Goal: Information Seeking & Learning: Compare options

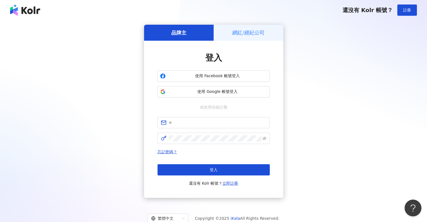
click at [187, 115] on div "登入 使用 Facebook 帳號登入 使用 Google 帳號登入 或使用信箱註冊 忘記密碼？ 登入 還沒有 Kolr 帳號？ 立即註冊" at bounding box center [213, 119] width 112 height 135
click at [187, 121] on input "text" at bounding box center [218, 123] width 98 height 6
type input "**********"
click at [355, 140] on div "**********" at bounding box center [213, 111] width 413 height 173
click at [163, 137] on span at bounding box center [213, 138] width 112 height 11
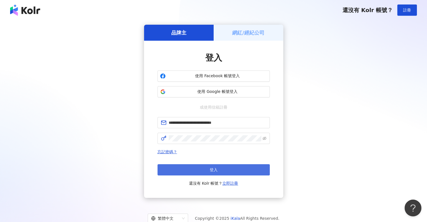
click at [192, 169] on button "登入" at bounding box center [213, 169] width 112 height 11
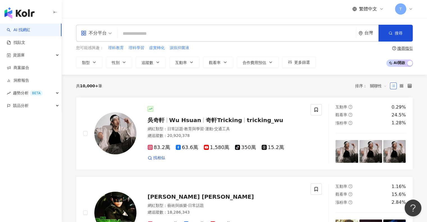
click at [196, 32] on input "search" at bounding box center [237, 33] width 234 height 11
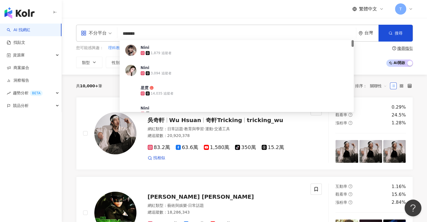
type input "******"
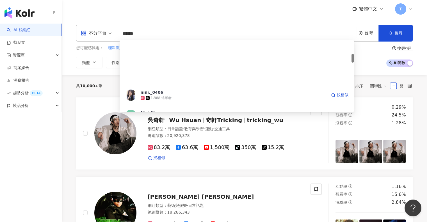
scroll to position [112, 0]
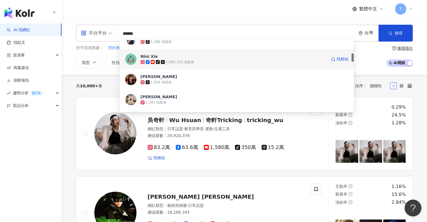
click at [170, 56] on span "Nini Xie" at bounding box center [234, 57] width 186 height 6
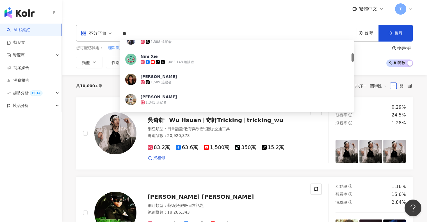
type input "**"
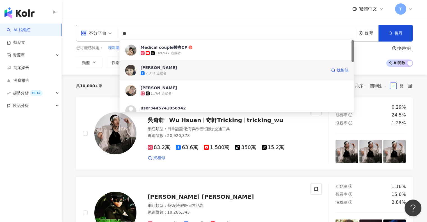
click at [187, 47] on span "Medical couple醫療CP" at bounding box center [245, 48] width 208 height 6
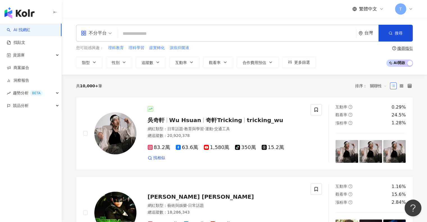
click at [147, 32] on input "search" at bounding box center [237, 33] width 234 height 11
paste input "***"
type input "***"
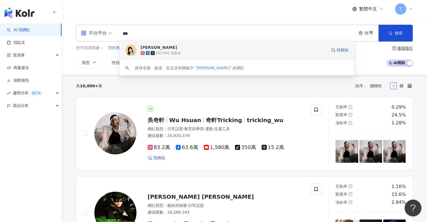
click at [148, 44] on div "簡懿佳 283,962 追蹤者 找相似" at bounding box center [237, 50] width 234 height 20
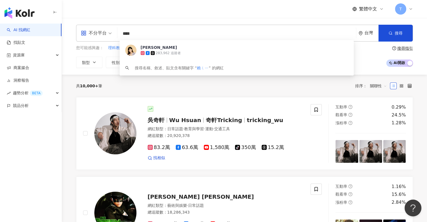
type input "**"
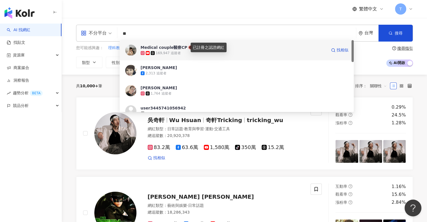
click at [188, 48] on icon at bounding box center [190, 47] width 4 height 4
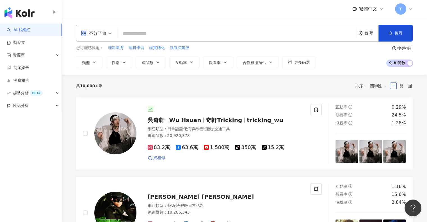
paste input "*********"
type input "*********"
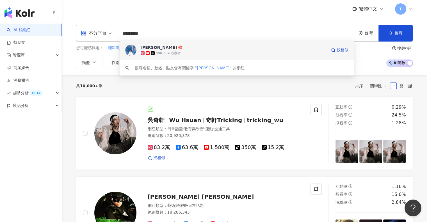
click at [237, 47] on span "Daniel" at bounding box center [234, 48] width 186 height 6
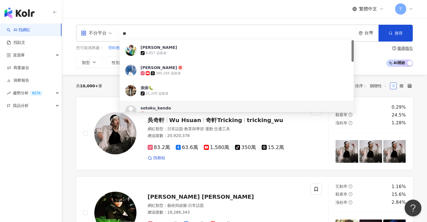
drag, startPoint x: 100, startPoint y: 88, endPoint x: 103, endPoint y: 87, distance: 3.5
click at [103, 87] on div "共 10,000+ 筆 排序： 關聯性" at bounding box center [244, 85] width 337 height 9
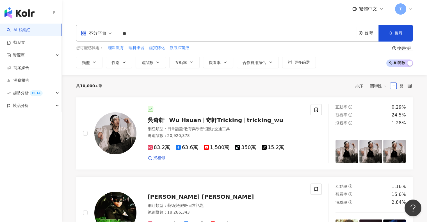
drag, startPoint x: 200, startPoint y: 31, endPoint x: 42, endPoint y: 31, distance: 157.4
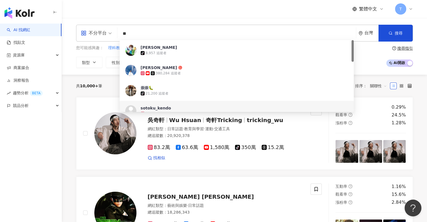
paste input "******"
type input "********"
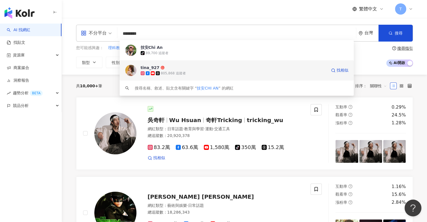
click at [193, 67] on span "tina_927" at bounding box center [234, 68] width 186 height 6
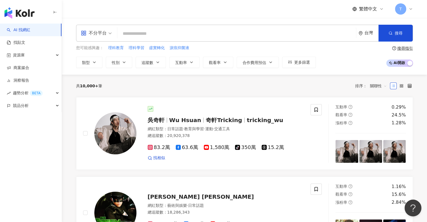
click at [162, 30] on input "search" at bounding box center [237, 33] width 234 height 11
paste input "********"
type input "********"
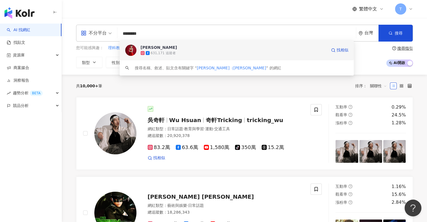
click at [177, 51] on div "631,171 追蹤者" at bounding box center [234, 53] width 186 height 6
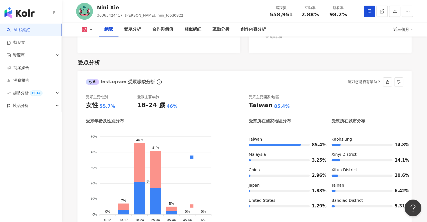
scroll to position [505, 0]
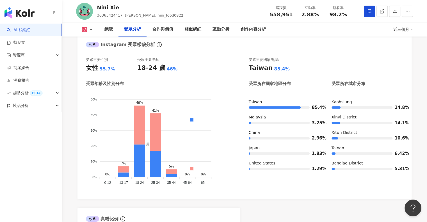
click at [91, 27] on button at bounding box center [87, 30] width 23 height 6
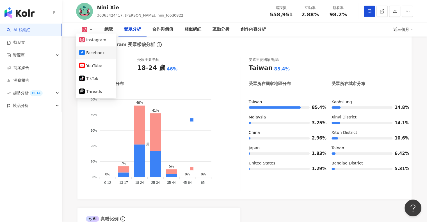
click at [94, 50] on button "Facebook" at bounding box center [96, 53] width 34 height 8
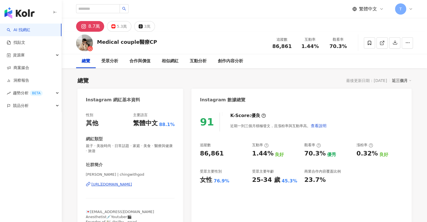
drag, startPoint x: 198, startPoint y: 154, endPoint x: 220, endPoint y: 153, distance: 21.9
click at [220, 153] on div "91 K-Score : 優良 近期一到三個月積極發文，且漲粉率與互動率高。 查看說明 追蹤數 86,861 互動率 1.44% 良好 觀看率 70.3% 優…" at bounding box center [301, 172] width 220 height 131
click at [296, 135] on div "91 K-Score : 優良 近期一到三個月積極發文，且漲粉率與互動率高。 查看說明 追蹤數 86,861 互動率 1.44% 良好 觀看率 70.3% 優…" at bounding box center [301, 172] width 220 height 131
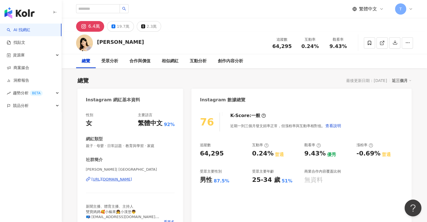
click at [377, 127] on div "76 K-Score : 一般 近期一到三個月發文頻率正常，但漲粉率與互動率相對低。 查看說明" at bounding box center [301, 122] width 203 height 19
click at [215, 150] on div "64,295" at bounding box center [212, 153] width 24 height 9
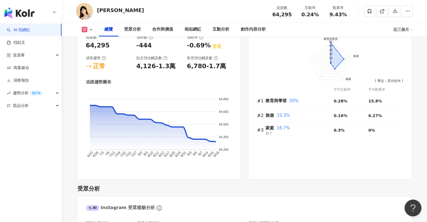
scroll to position [477, 0]
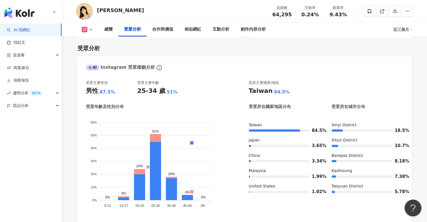
click at [91, 29] on icon at bounding box center [91, 29] width 4 height 4
click at [96, 55] on button "Facebook" at bounding box center [96, 53] width 34 height 8
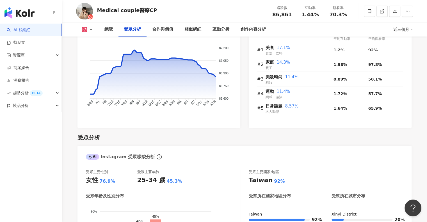
scroll to position [533, 0]
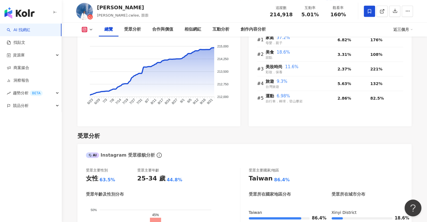
scroll to position [477, 0]
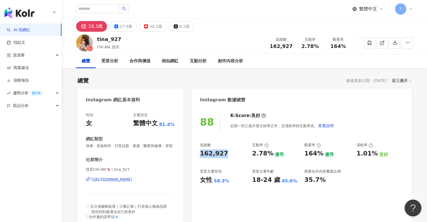
drag, startPoint x: 200, startPoint y: 154, endPoint x: 238, endPoint y: 157, distance: 38.5
click at [238, 157] on div "162,927" at bounding box center [223, 153] width 47 height 9
copy div "162,927"
click at [283, 101] on div "Instagram 數據總覽" at bounding box center [301, 98] width 220 height 18
click at [127, 28] on div "27.9萬" at bounding box center [126, 26] width 13 height 8
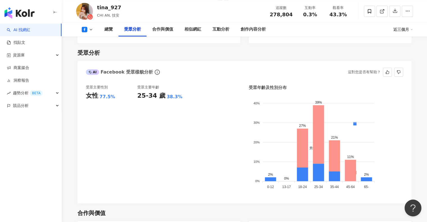
scroll to position [477, 0]
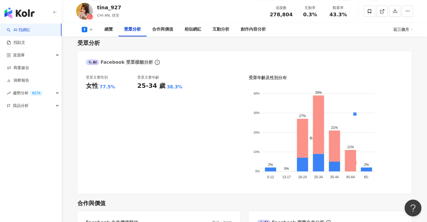
click at [95, 28] on button at bounding box center [87, 30] width 23 height 6
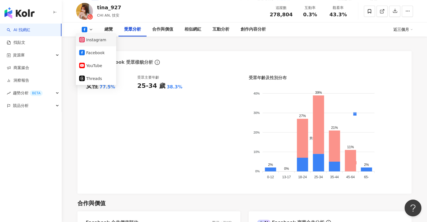
click at [97, 44] on li "Instagram" at bounding box center [96, 39] width 40 height 13
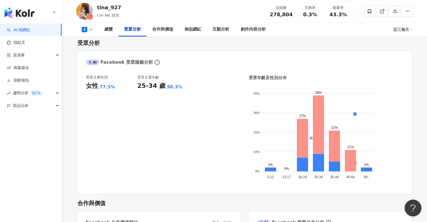
click at [88, 31] on button at bounding box center [87, 30] width 23 height 6
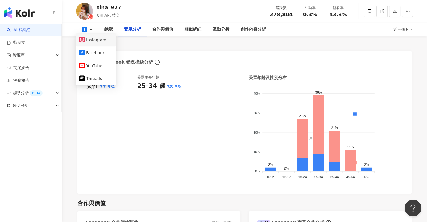
click at [90, 39] on button "Instagram" at bounding box center [96, 40] width 34 height 8
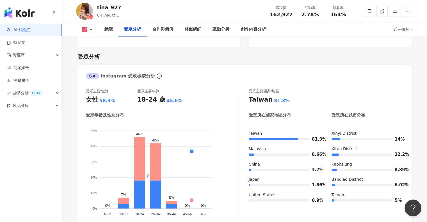
scroll to position [482, 0]
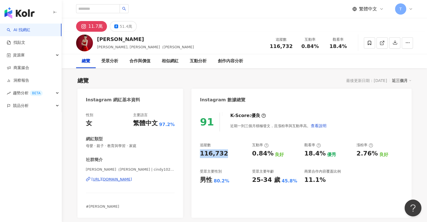
drag, startPoint x: 201, startPoint y: 154, endPoint x: 228, endPoint y: 154, distance: 27.2
click at [228, 154] on div "116,732" at bounding box center [223, 153] width 47 height 9
copy div "116,732"
drag, startPoint x: 165, startPoint y: 182, endPoint x: 153, endPoint y: 178, distance: 12.2
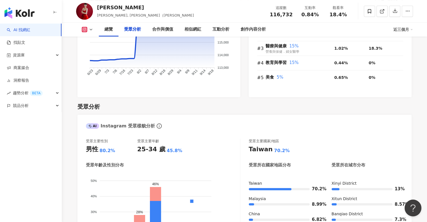
scroll to position [477, 0]
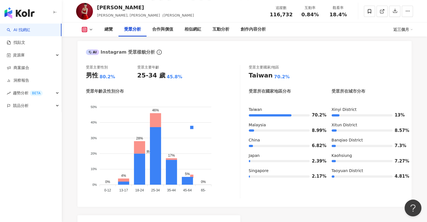
click at [93, 28] on icon at bounding box center [91, 29] width 4 height 4
click at [93, 48] on li "Facebook" at bounding box center [96, 52] width 40 height 13
click at [231, 72] on div "受眾主要性別 男性 80.2% 受眾主要年齡 25-34 歲 45.8%" at bounding box center [163, 72] width 154 height 15
click at [90, 30] on icon at bounding box center [91, 29] width 4 height 4
click at [93, 50] on button "Facebook" at bounding box center [96, 53] width 34 height 8
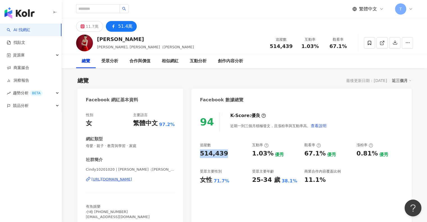
drag, startPoint x: 201, startPoint y: 152, endPoint x: 229, endPoint y: 153, distance: 28.1
click at [229, 153] on div "514,439" at bounding box center [223, 153] width 47 height 9
copy div "514,439"
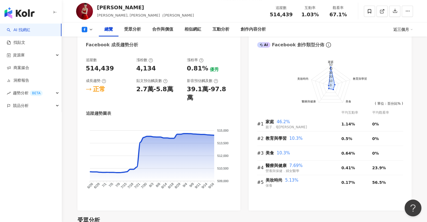
scroll to position [449, 0]
